Goal: Task Accomplishment & Management: Manage account settings

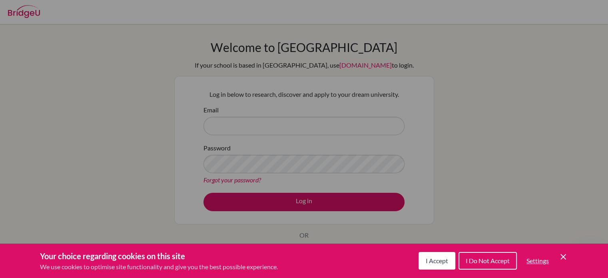
click at [560, 255] on icon "Cookie Control Close Icon" at bounding box center [564, 257] width 10 height 10
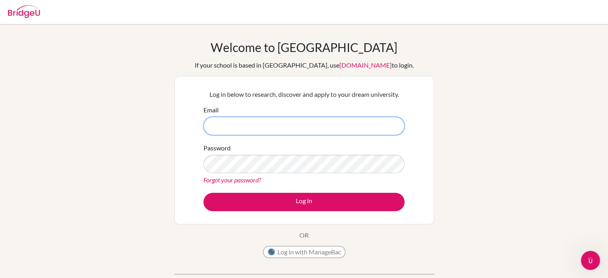
click at [330, 132] on input "Email" at bounding box center [303, 126] width 201 height 18
type input "[PERSON_NAME][EMAIL_ADDRESS][PERSON_NAME][DOMAIN_NAME]"
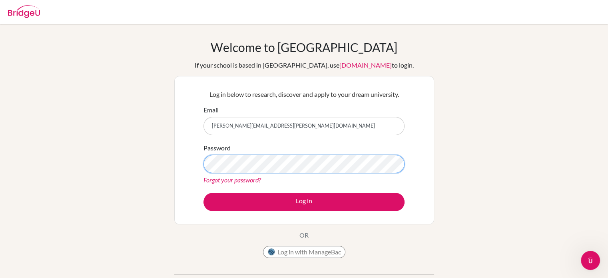
click at [203, 193] on button "Log in" at bounding box center [303, 202] width 201 height 18
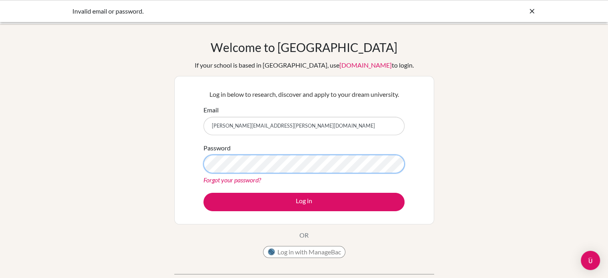
click at [203, 193] on button "Log in" at bounding box center [303, 202] width 201 height 18
